Goal: Check status: Check status

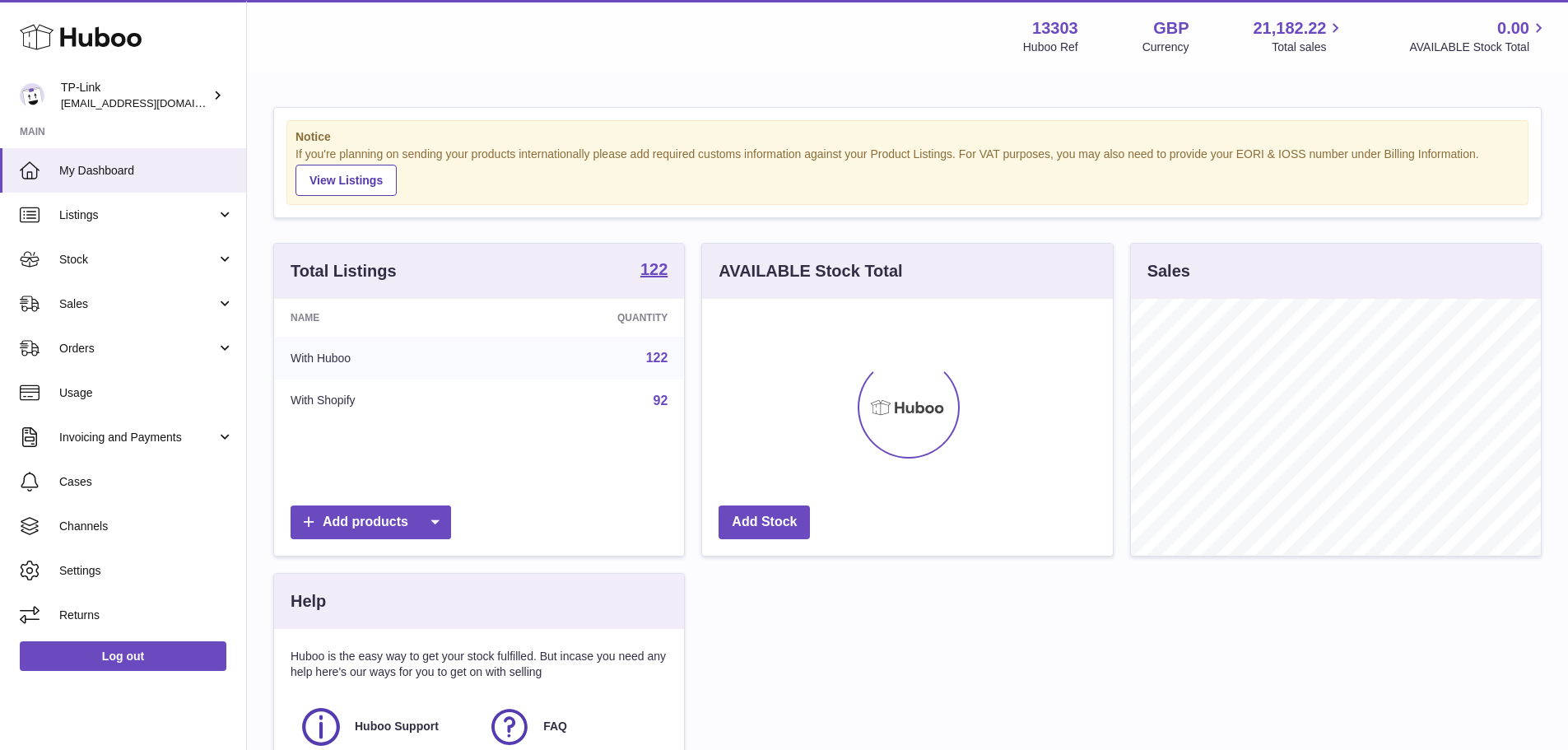
scroll to position [257, 411]
click at [129, 312] on link "Sales" at bounding box center [122, 303] width 246 height 44
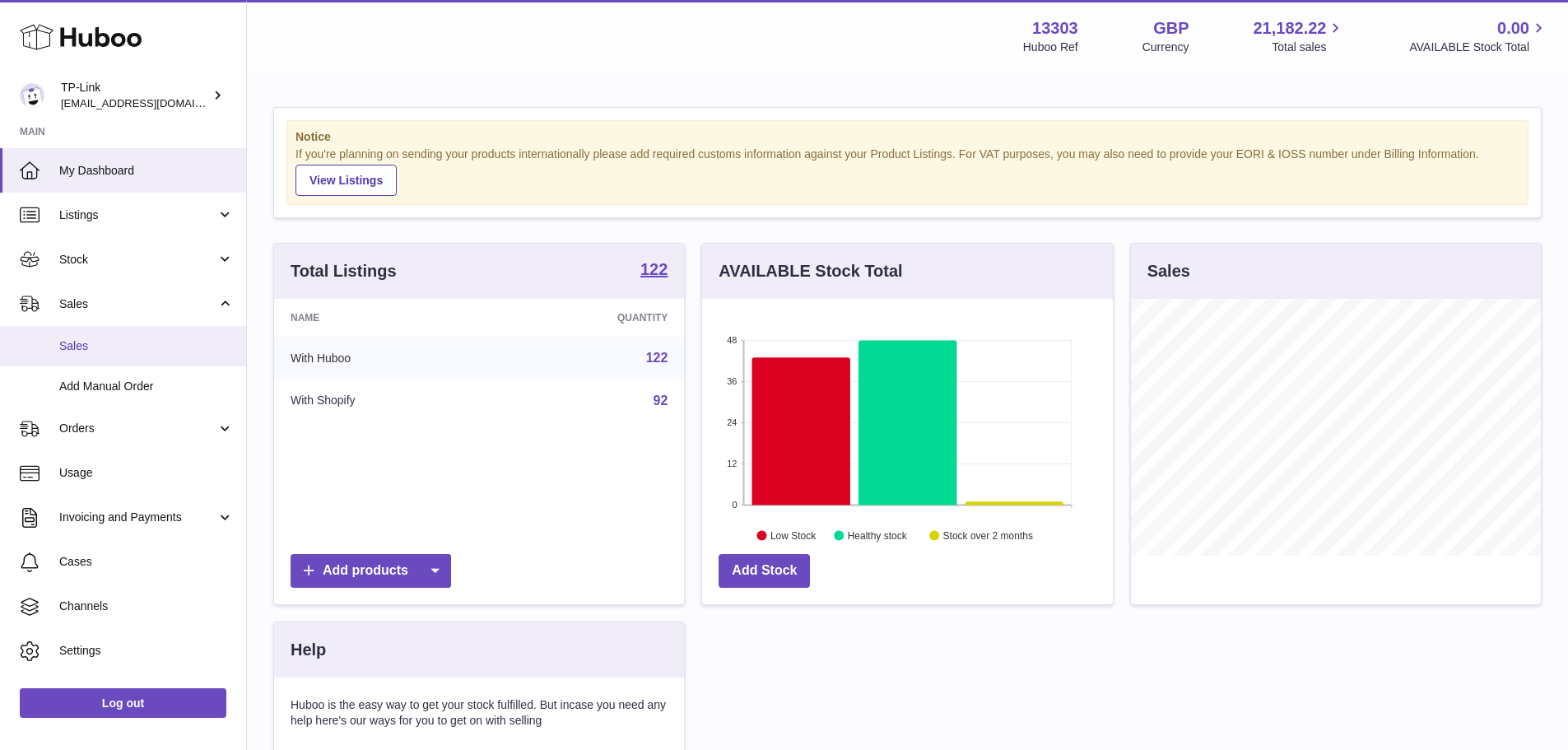
click at [94, 343] on span "Sales" at bounding box center [146, 346] width 175 height 16
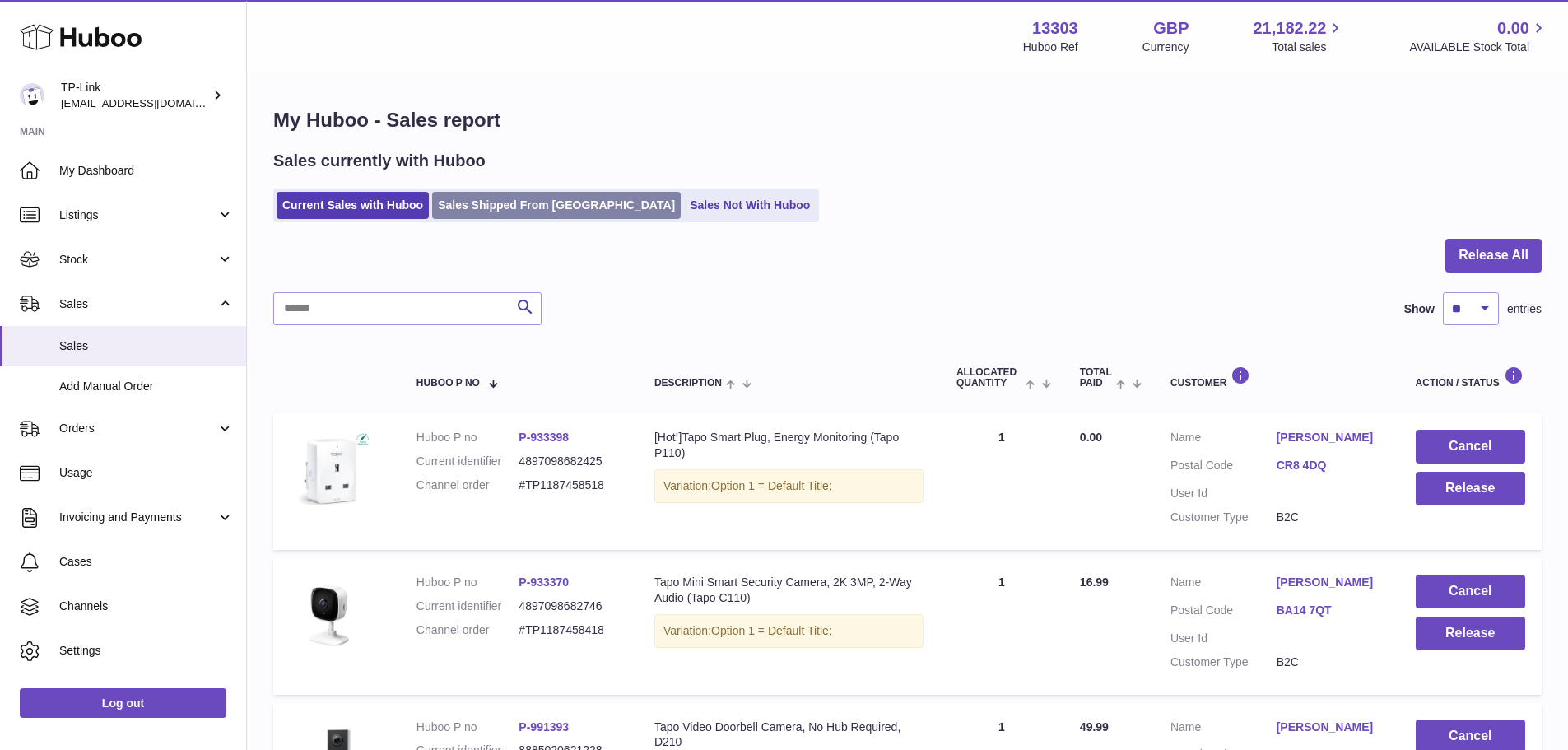
click at [459, 199] on link "Sales Shipped From Huboo" at bounding box center [556, 205] width 248 height 27
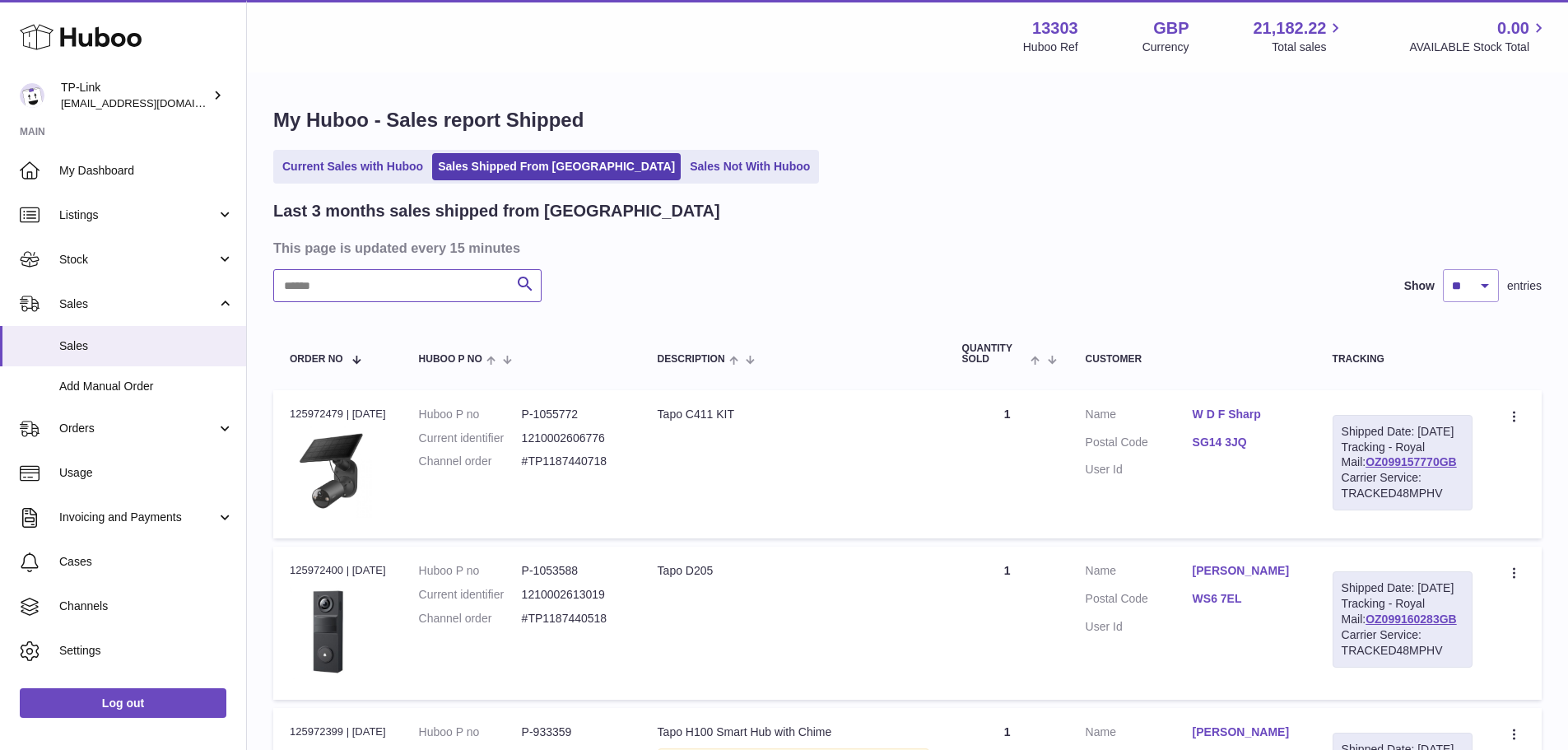
click at [410, 287] on input "text" at bounding box center [407, 286] width 268 height 33
paste input "**********"
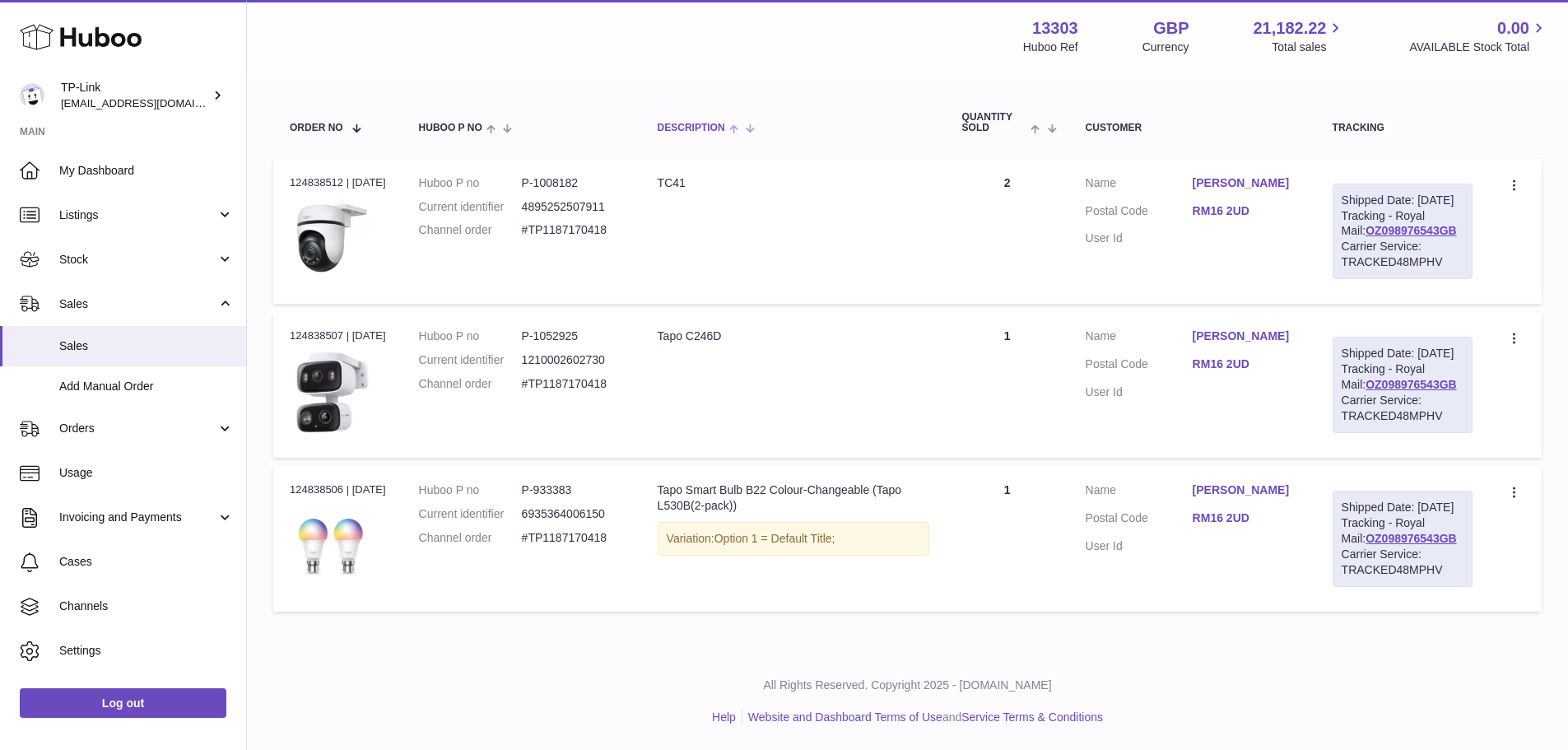
scroll to position [242, 0]
type input "**********"
click at [1247, 183] on dd "Mnaish Sharma" at bounding box center [1246, 185] width 107 height 20
click at [1247, 176] on link "Mnaish Sharma" at bounding box center [1246, 183] width 107 height 16
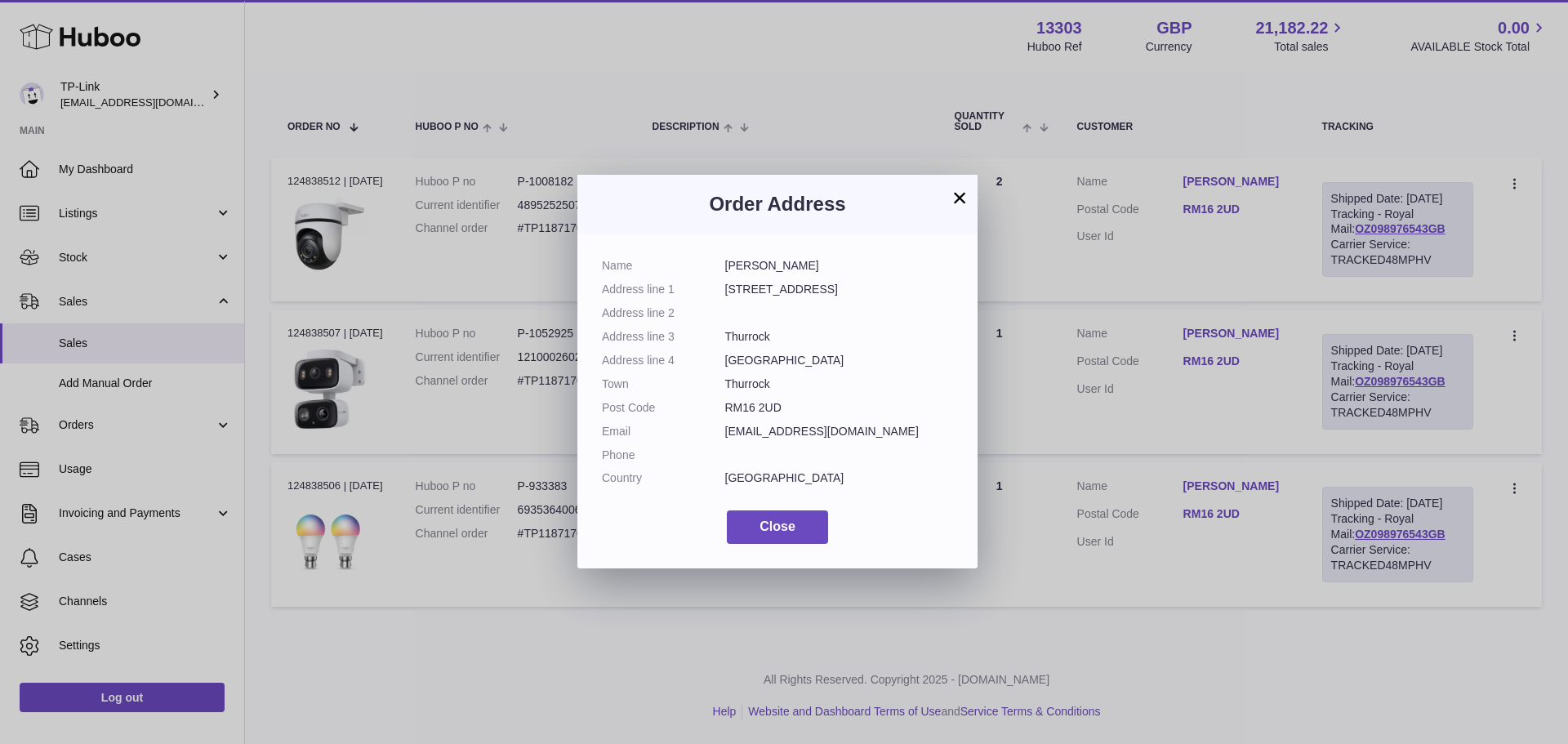
click at [1089, 260] on div "× Order Address Name Mnaish Sharma Address line 1 142 Lodge Lane Address line 2…" at bounding box center [784, 372] width 1568 height 744
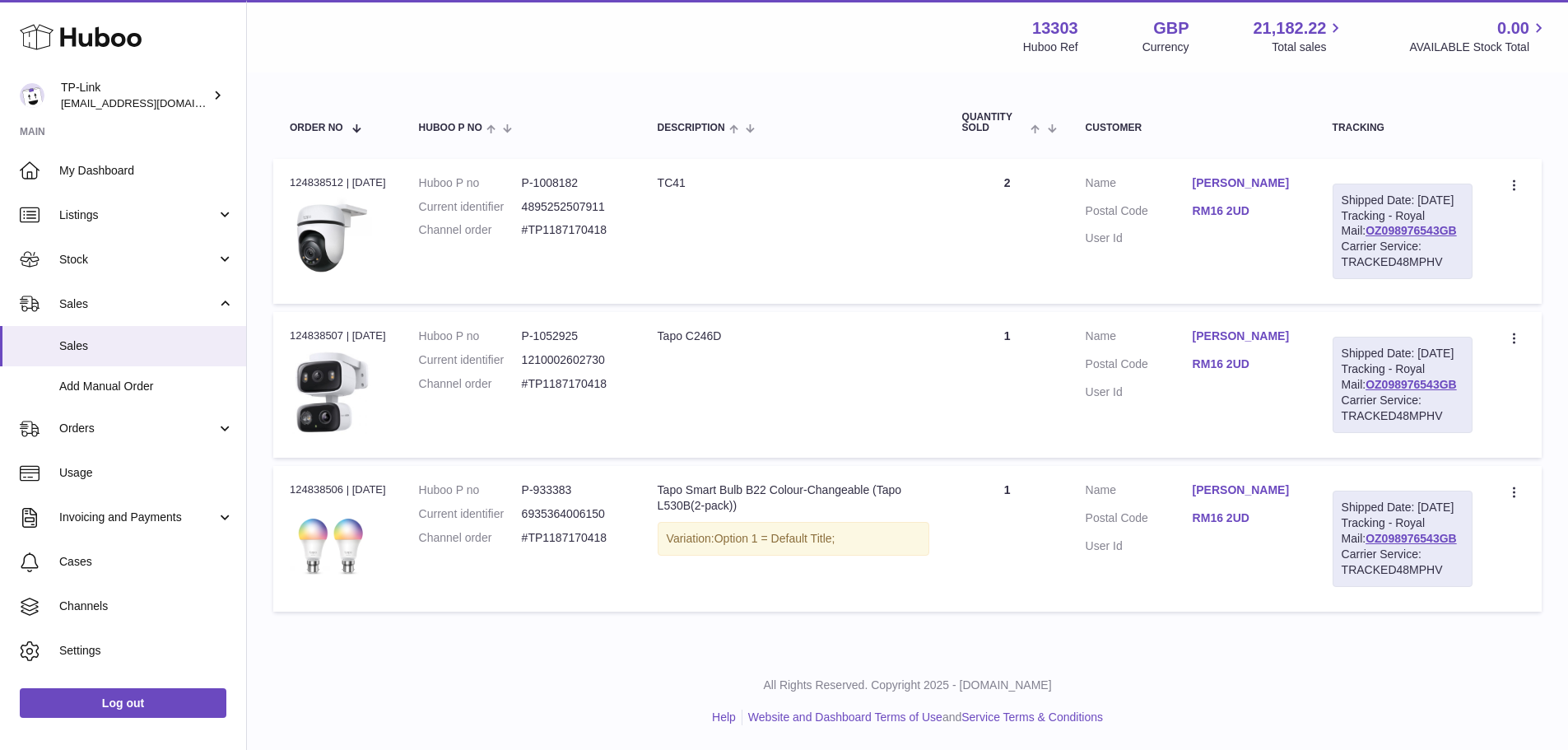
click at [575, 176] on dd "P-1008182" at bounding box center [573, 183] width 103 height 16
copy dd "1008182"
click at [914, 273] on td "Description TC41" at bounding box center [793, 231] width 305 height 145
click at [565, 176] on dd "P-1008182" at bounding box center [573, 183] width 103 height 16
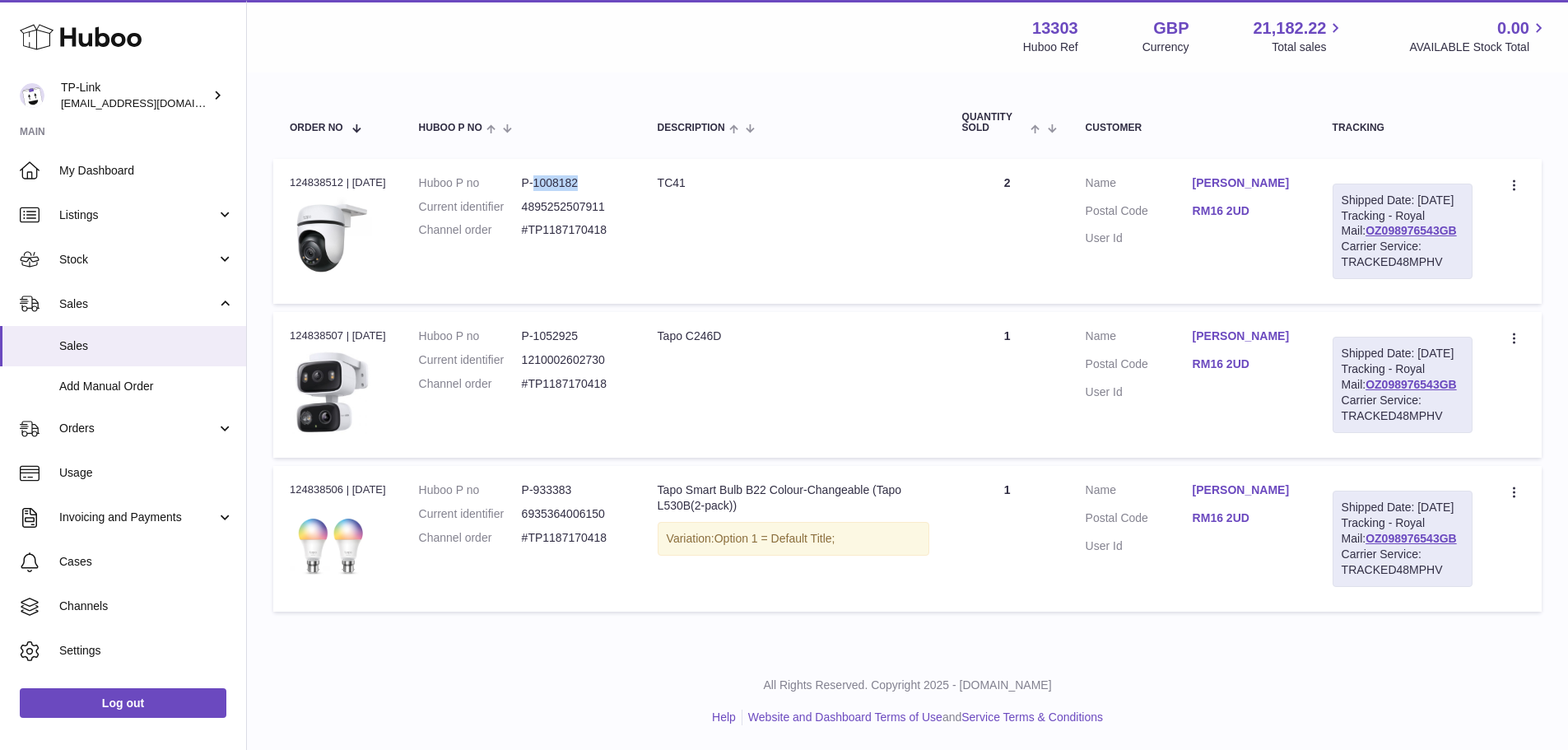
click at [565, 176] on dd "P-1008182" at bounding box center [573, 183] width 103 height 16
drag, startPoint x: 1208, startPoint y: 395, endPoint x: 1259, endPoint y: 395, distance: 51.0
click at [1259, 376] on dd "RM16 2UD" at bounding box center [1246, 366] width 107 height 20
copy link "RM16 2UD"
click at [1381, 391] on link "OZ098976543GB" at bounding box center [1411, 384] width 91 height 13
